Goal: Task Accomplishment & Management: Use online tool/utility

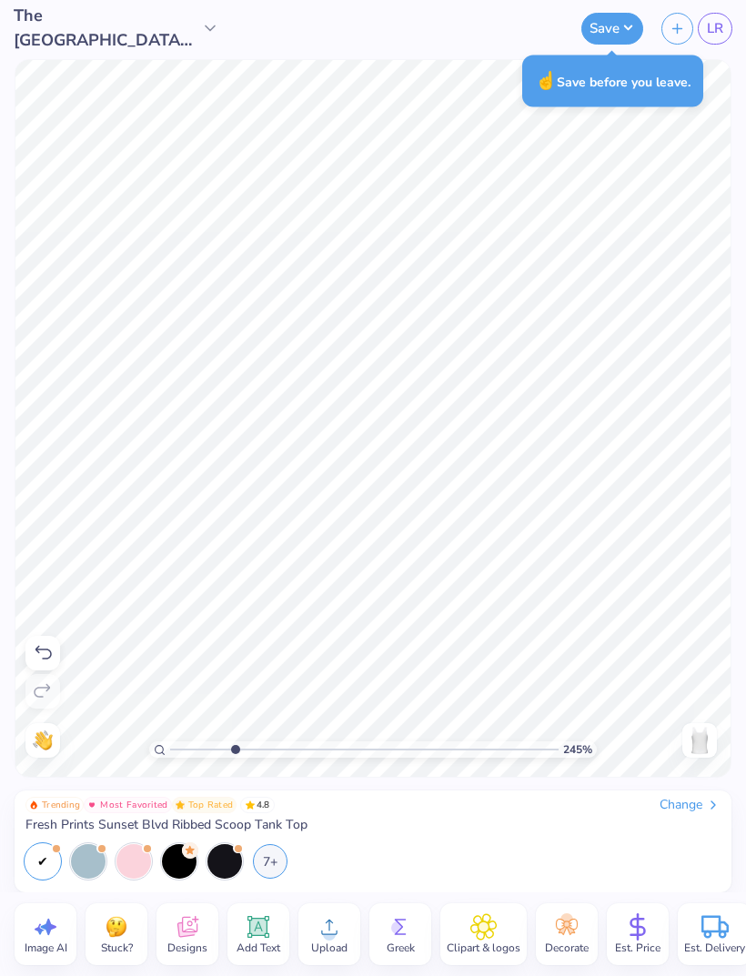
click at [707, 37] on span "LR" at bounding box center [715, 28] width 16 height 21
click at [710, 37] on span "LR" at bounding box center [715, 28] width 16 height 21
click at [713, 28] on span "LR" at bounding box center [715, 28] width 16 height 21
type input "2.45027514741078"
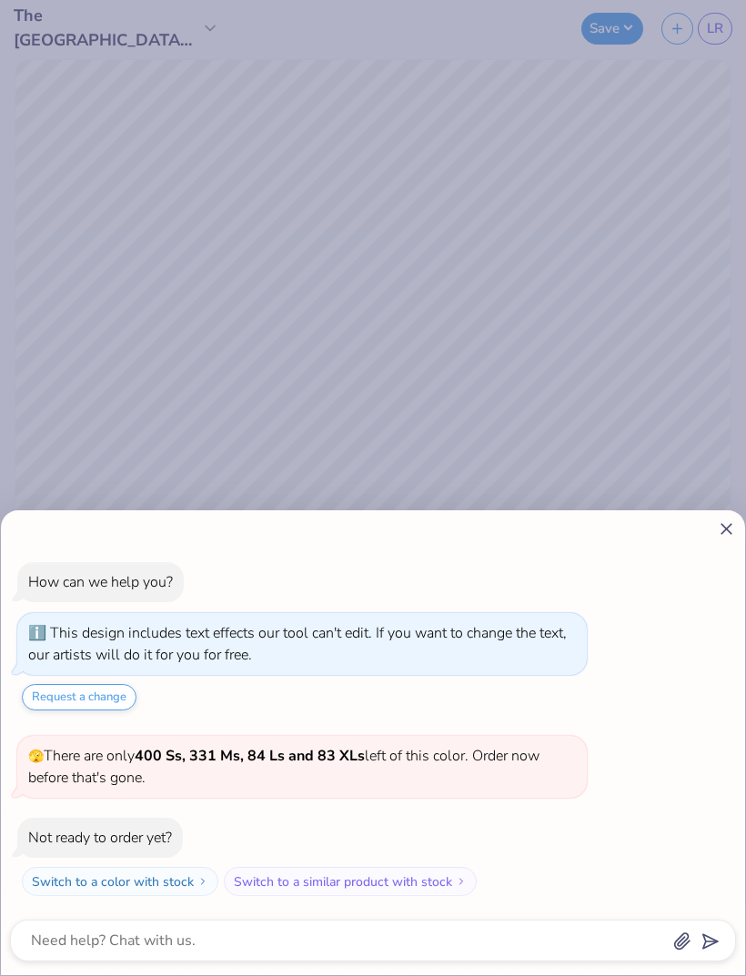
click at [733, 533] on icon at bounding box center [726, 528] width 19 height 19
type textarea "x"
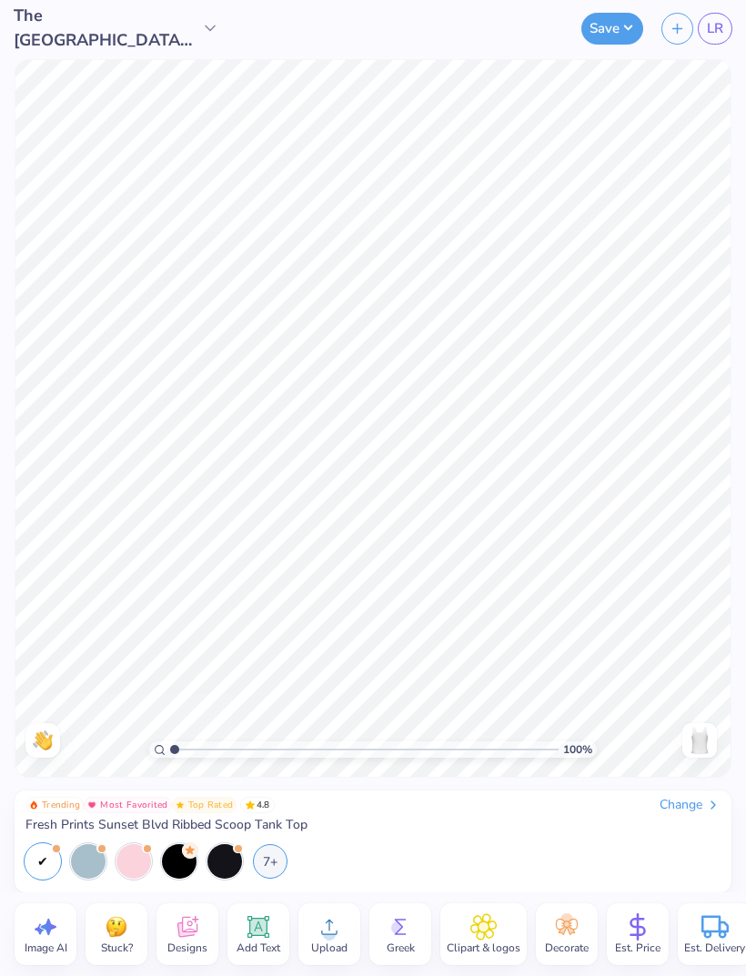
click at [723, 30] on span "LR" at bounding box center [715, 28] width 16 height 21
click at [718, 40] on link "LR" at bounding box center [715, 29] width 35 height 32
click at [707, 37] on span "LR" at bounding box center [715, 28] width 16 height 21
click at [723, 32] on link "LR" at bounding box center [715, 29] width 35 height 32
click at [719, 32] on span "LR" at bounding box center [715, 28] width 16 height 21
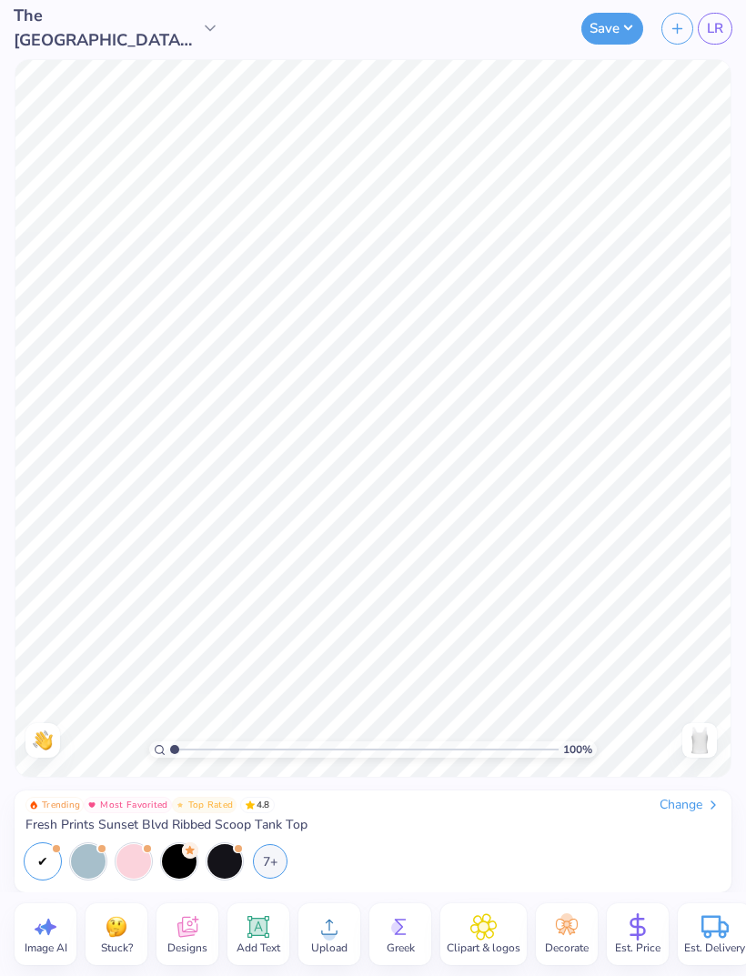
click at [709, 39] on link "LR" at bounding box center [715, 29] width 35 height 32
click at [722, 36] on span "LR" at bounding box center [715, 28] width 16 height 21
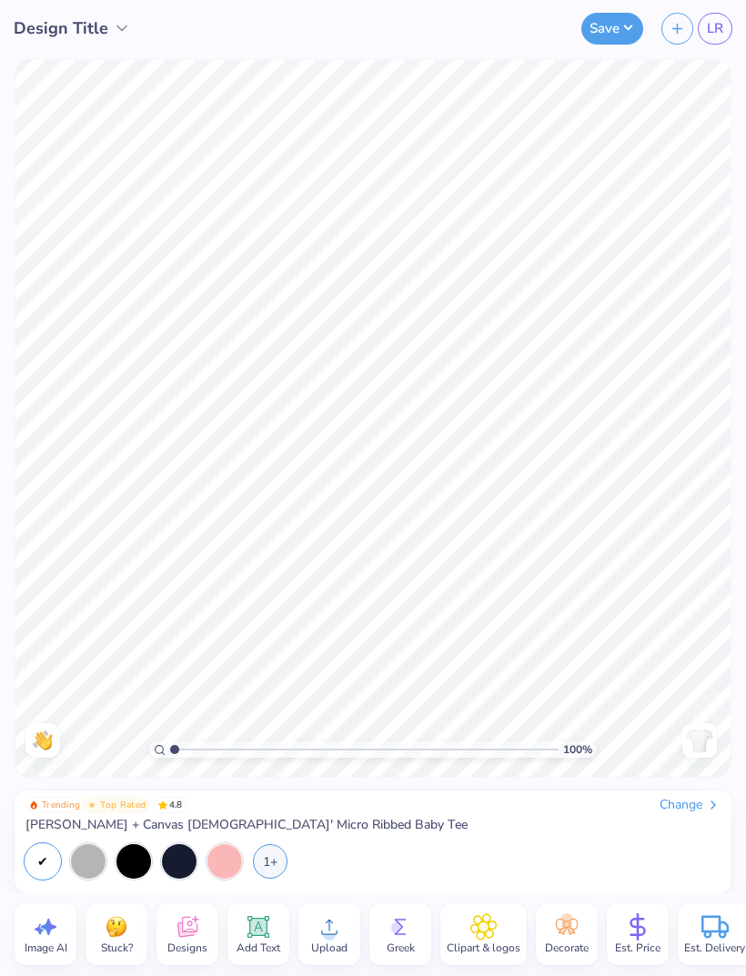
click at [182, 859] on div at bounding box center [179, 861] width 35 height 35
click at [274, 858] on div "1+" at bounding box center [270, 861] width 35 height 35
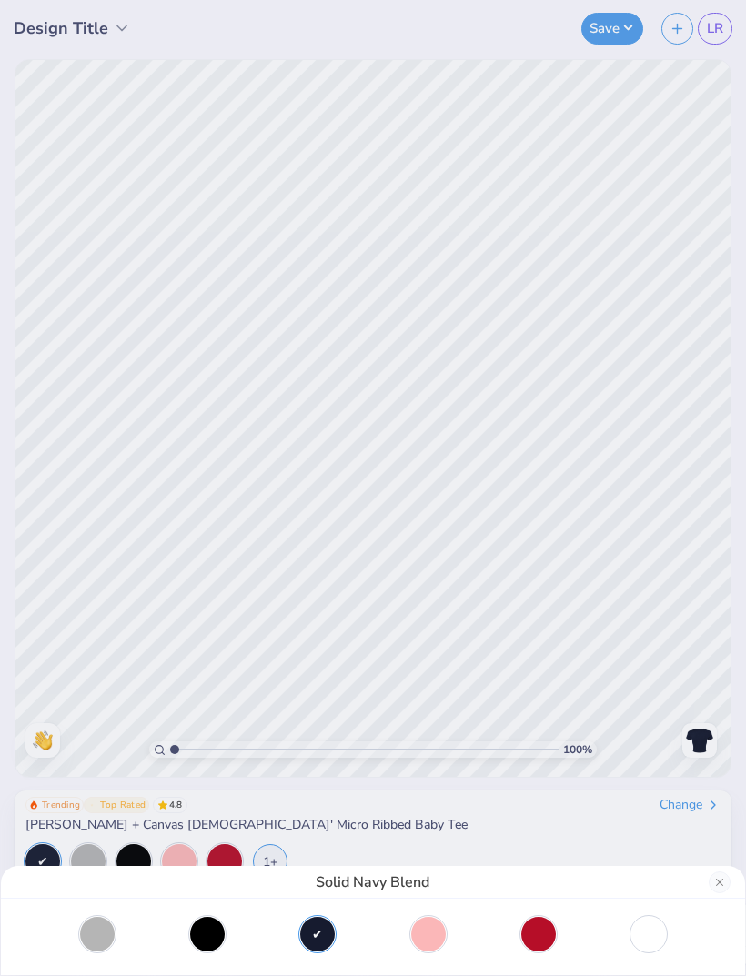
click at [644, 925] on div at bounding box center [648, 934] width 35 height 35
click at [560, 838] on div "Solid Wht Blend" at bounding box center [373, 488] width 746 height 976
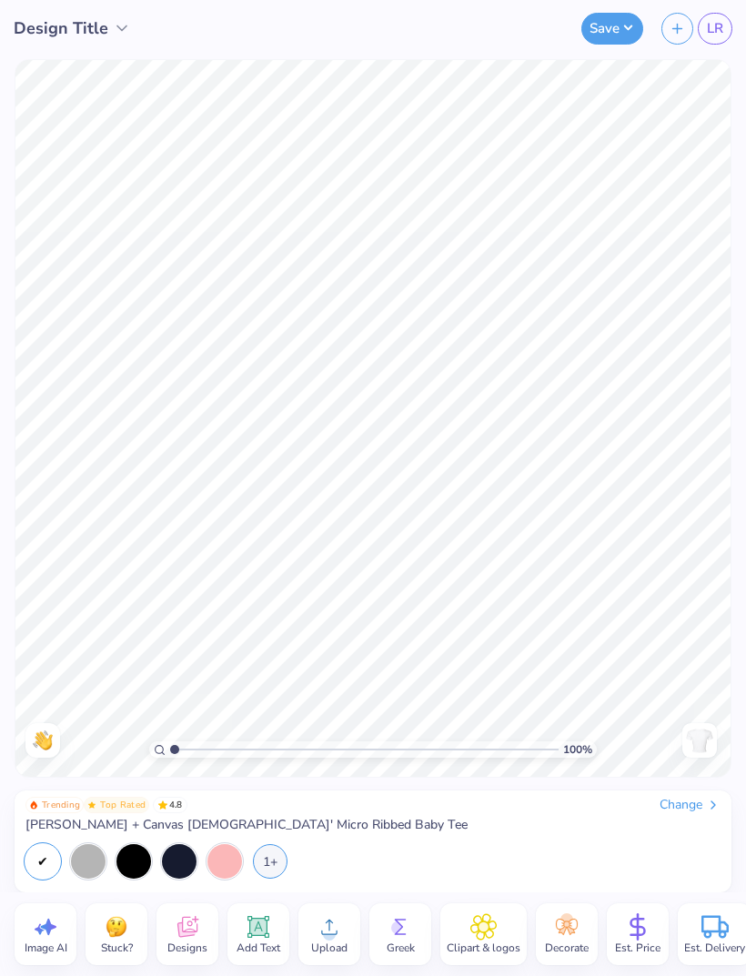
click at [128, 942] on span "Stuck?" at bounding box center [117, 948] width 32 height 15
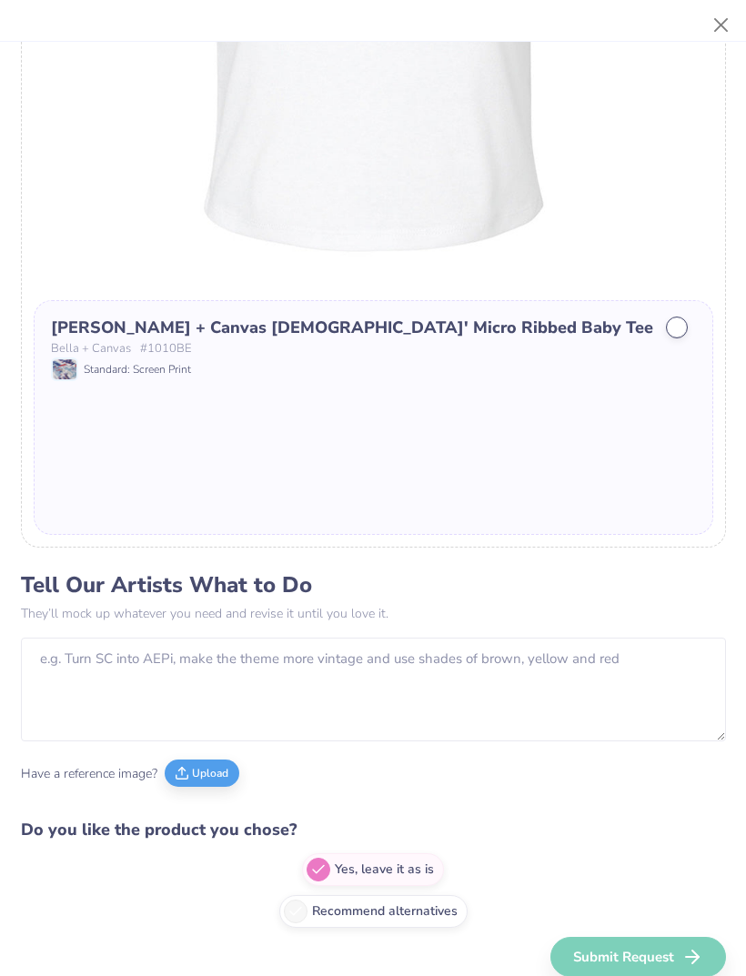
scroll to position [453, 0]
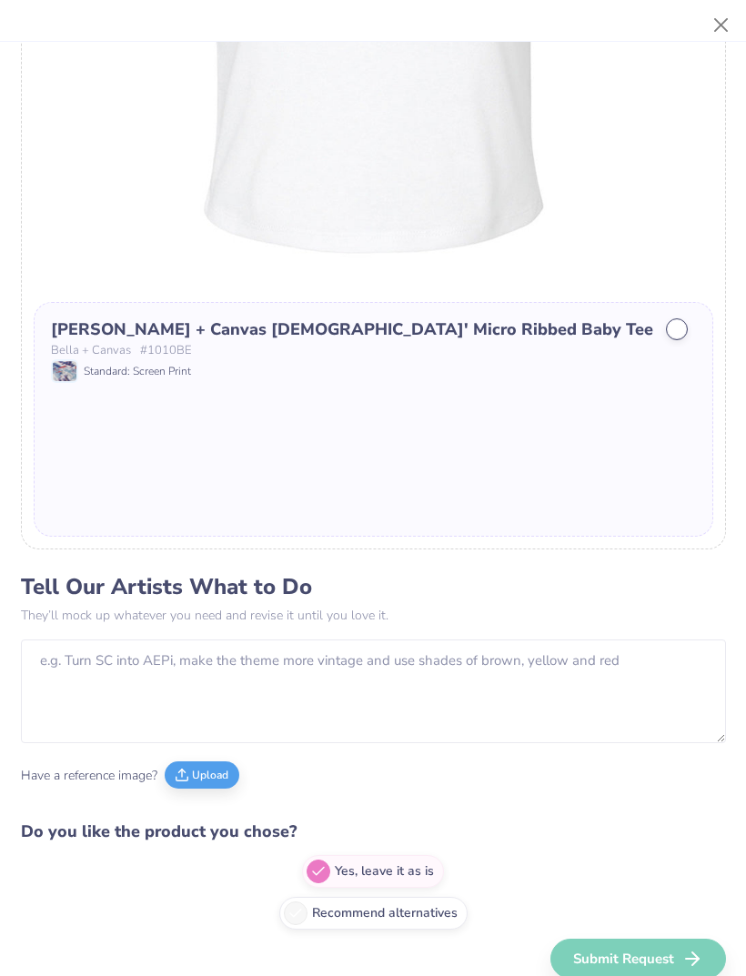
click at [216, 781] on button "Upload" at bounding box center [202, 774] width 75 height 27
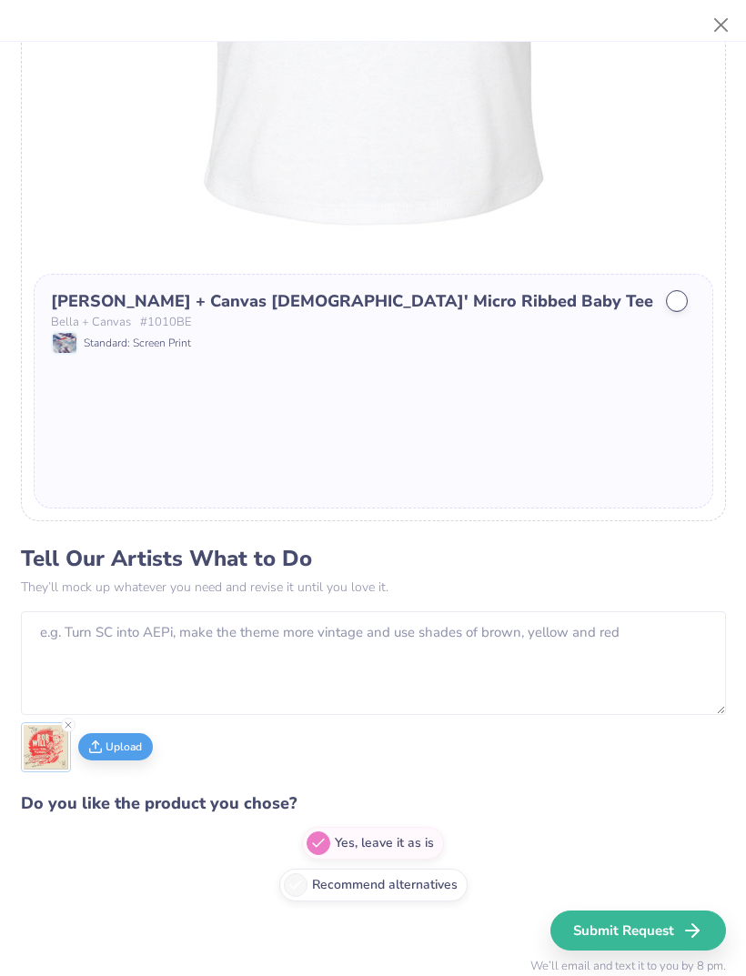
scroll to position [480, 0]
click at [650, 926] on button "Submit Request" at bounding box center [638, 931] width 176 height 40
